Goal: Task Accomplishment & Management: Manage account settings

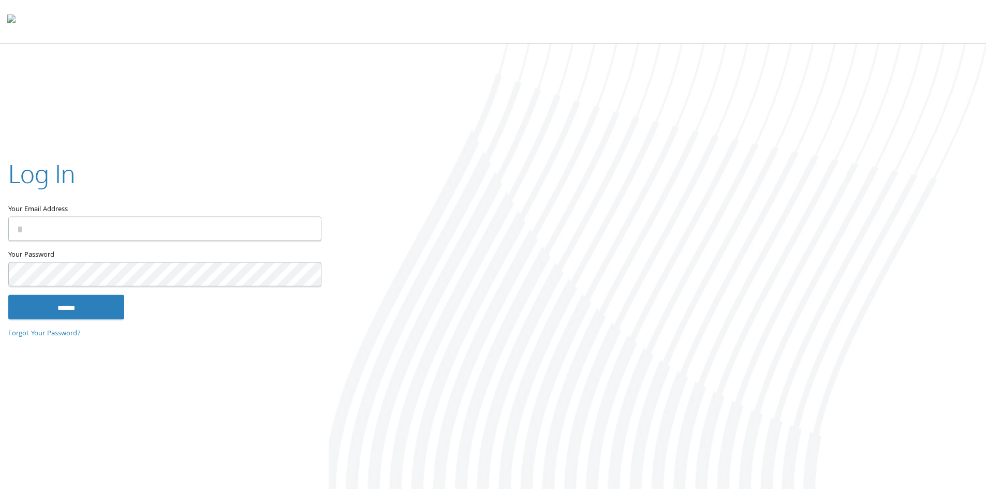
type input "**********"
click at [60, 298] on input "******" at bounding box center [66, 307] width 116 height 25
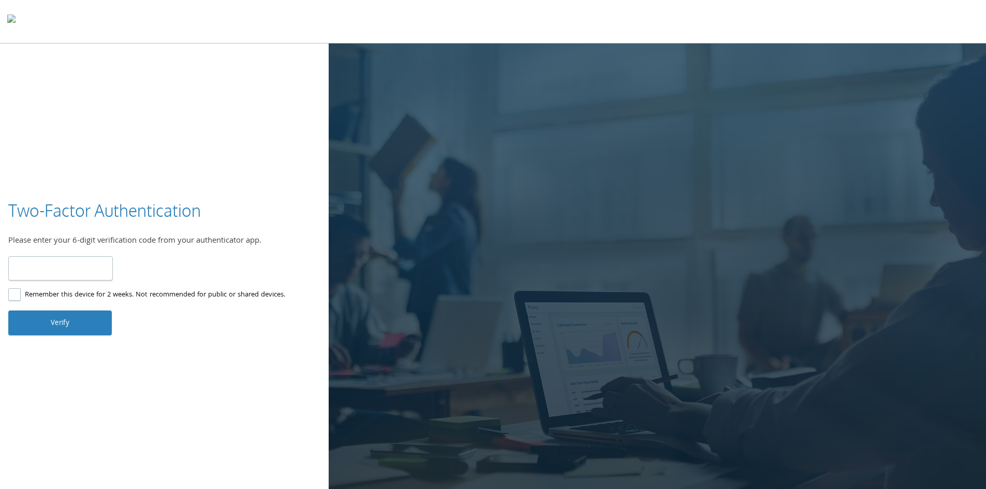
type input "******"
